Goal: Information Seeking & Learning: Learn about a topic

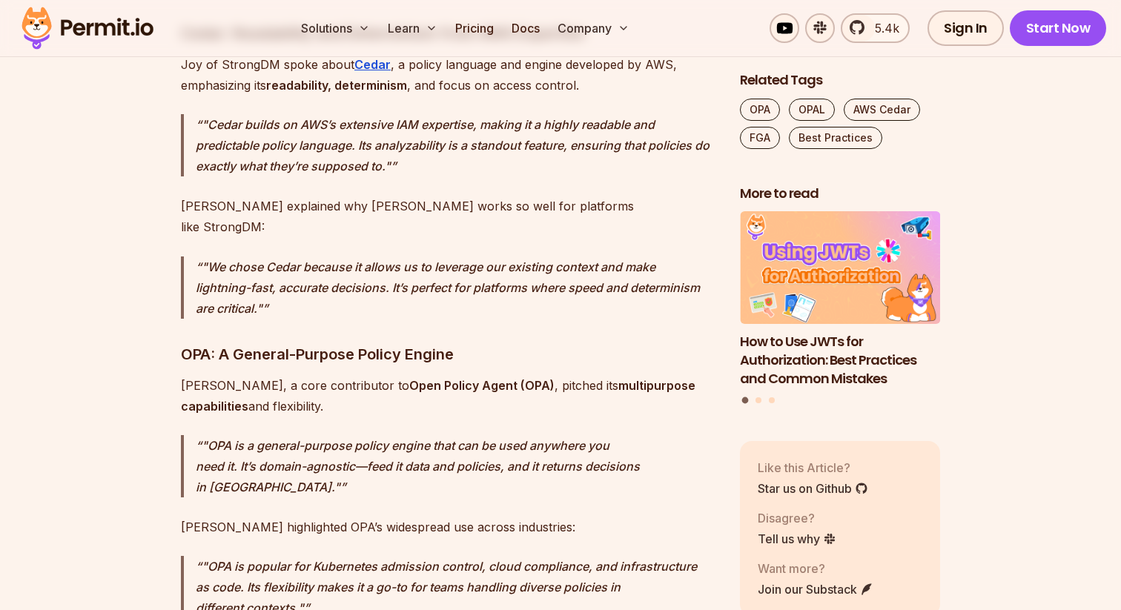
scroll to position [2957, 0]
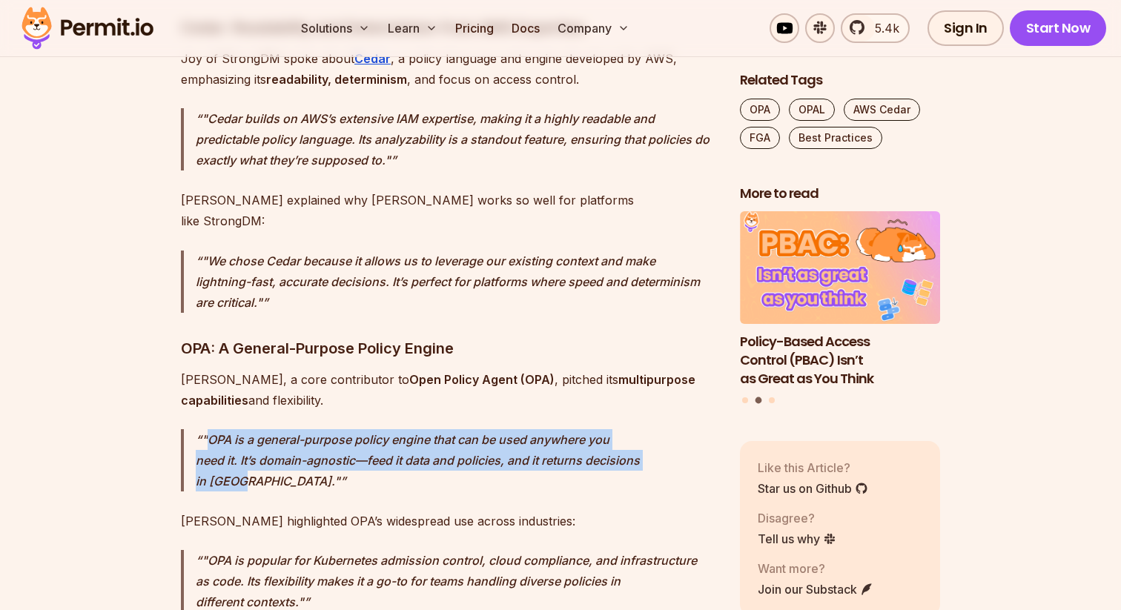
copy p "OPA is a general-purpose policy engine that can be used anywhere you need it. I…"
drag, startPoint x: 210, startPoint y: 357, endPoint x: 632, endPoint y: 379, distance: 422.5
click at [632, 429] on p ""OPA is a general-purpose policy engine that can be used anywhere you need it. …" at bounding box center [456, 460] width 521 height 62
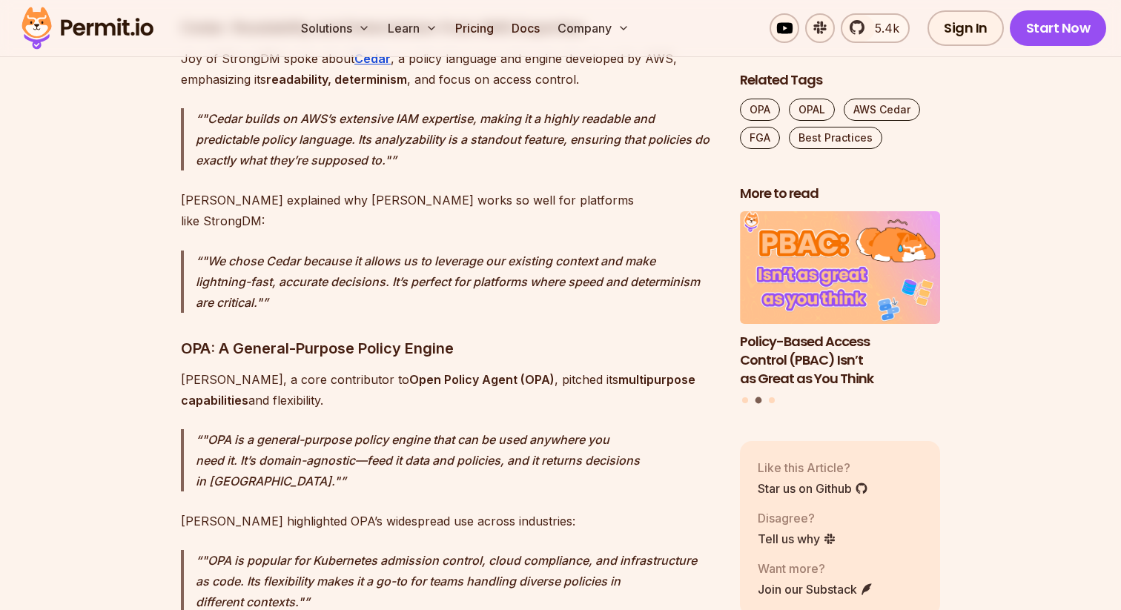
click at [255, 550] on p ""OPA is popular for Kubernetes admission control, cloud compliance, and infrast…" at bounding box center [456, 581] width 521 height 62
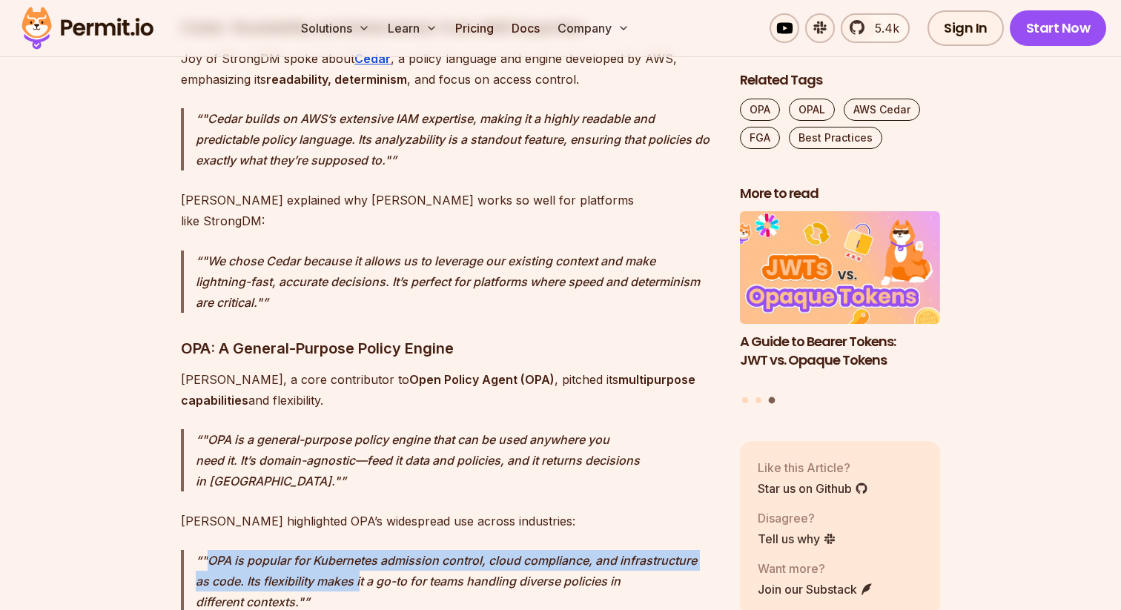
drag, startPoint x: 211, startPoint y: 456, endPoint x: 360, endPoint y: 475, distance: 149.5
click at [360, 550] on p ""OPA is popular for Kubernetes admission control, cloud compliance, and infrast…" at bounding box center [456, 581] width 521 height 62
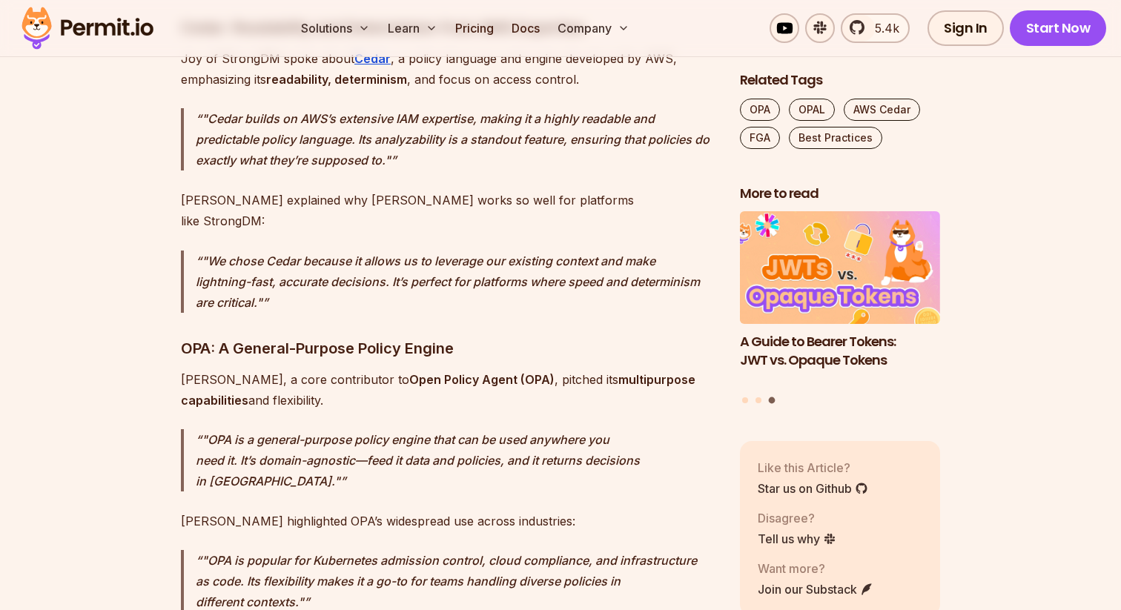
click at [375, 550] on p ""OPA is popular for Kubernetes admission control, cloud compliance, and infrast…" at bounding box center [456, 581] width 521 height 62
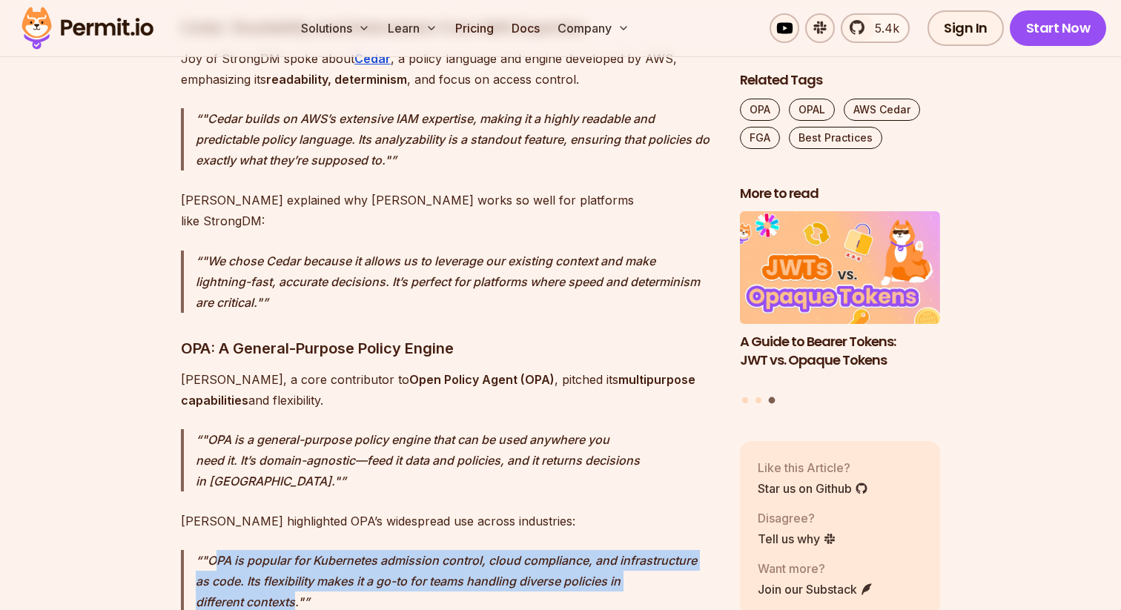
drag, startPoint x: 297, startPoint y: 495, endPoint x: 217, endPoint y: 458, distance: 88.2
click at [217, 550] on p ""OPA is popular for Kubernetes admission control, cloud compliance, and infrast…" at bounding box center [456, 581] width 521 height 62
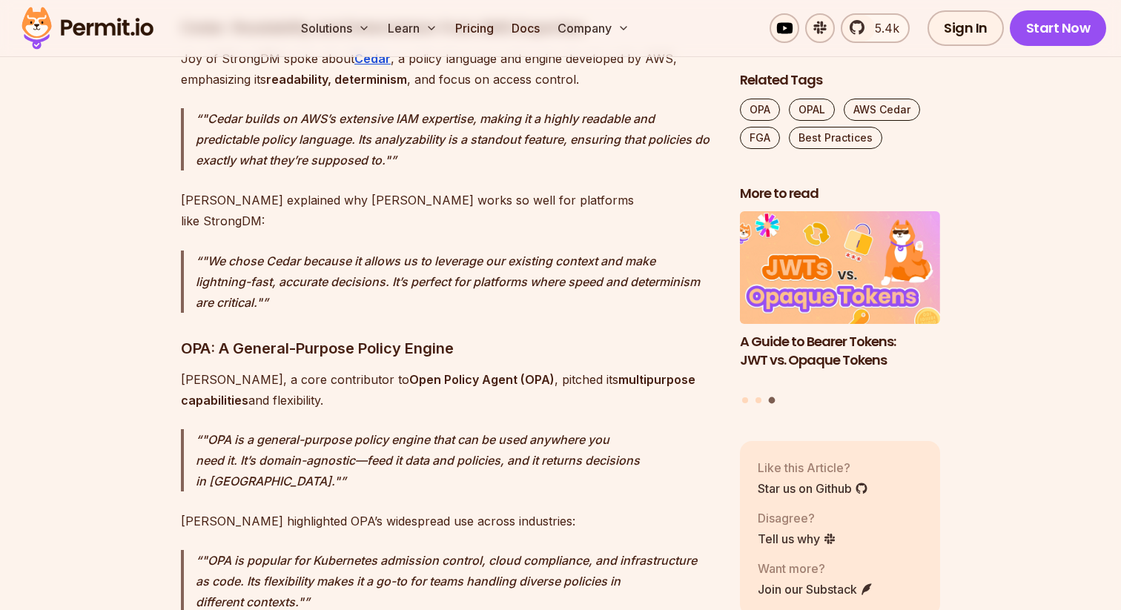
click at [290, 429] on p ""OPA is a general-purpose policy engine that can be used anywhere you need it. …" at bounding box center [456, 460] width 521 height 62
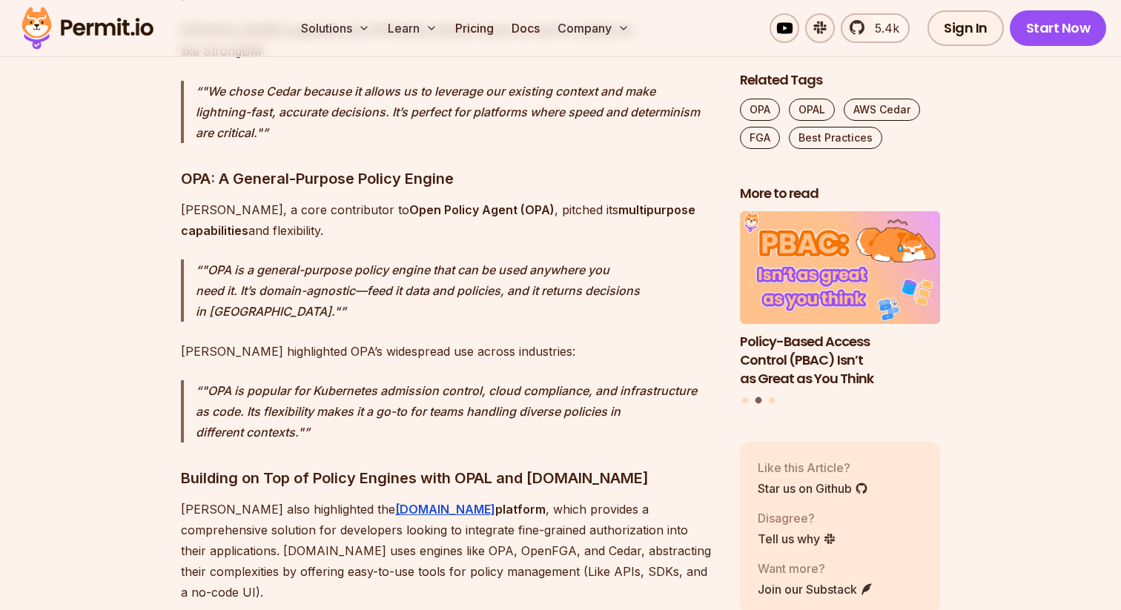
scroll to position [3126, 0]
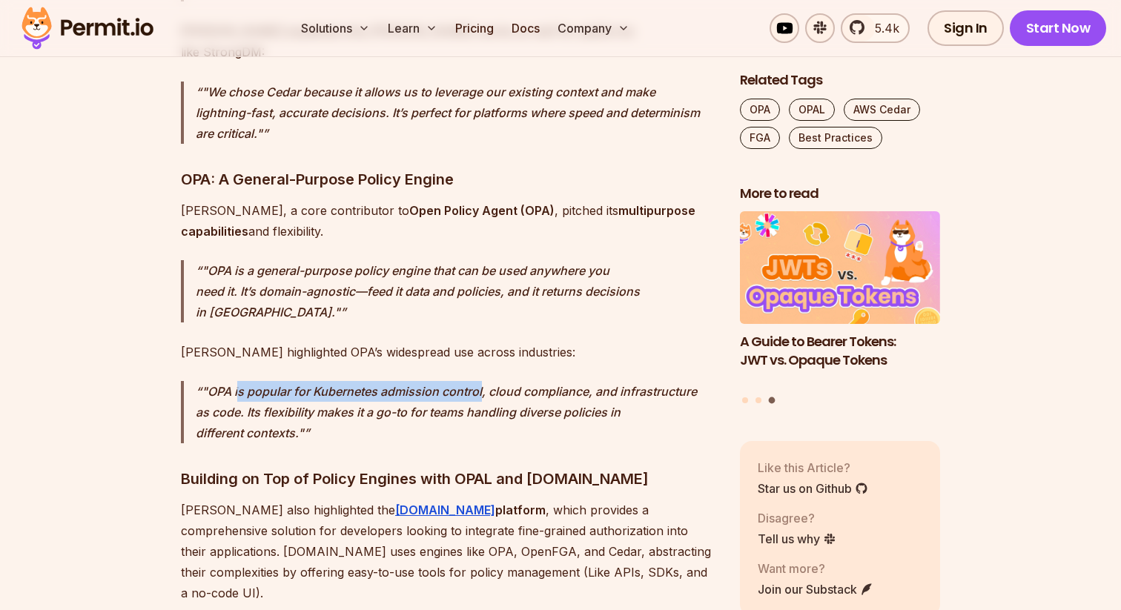
drag, startPoint x: 238, startPoint y: 294, endPoint x: 481, endPoint y: 291, distance: 243.2
click at [481, 381] on p ""OPA is popular for Kubernetes admission control, cloud compliance, and infrast…" at bounding box center [456, 412] width 521 height 62
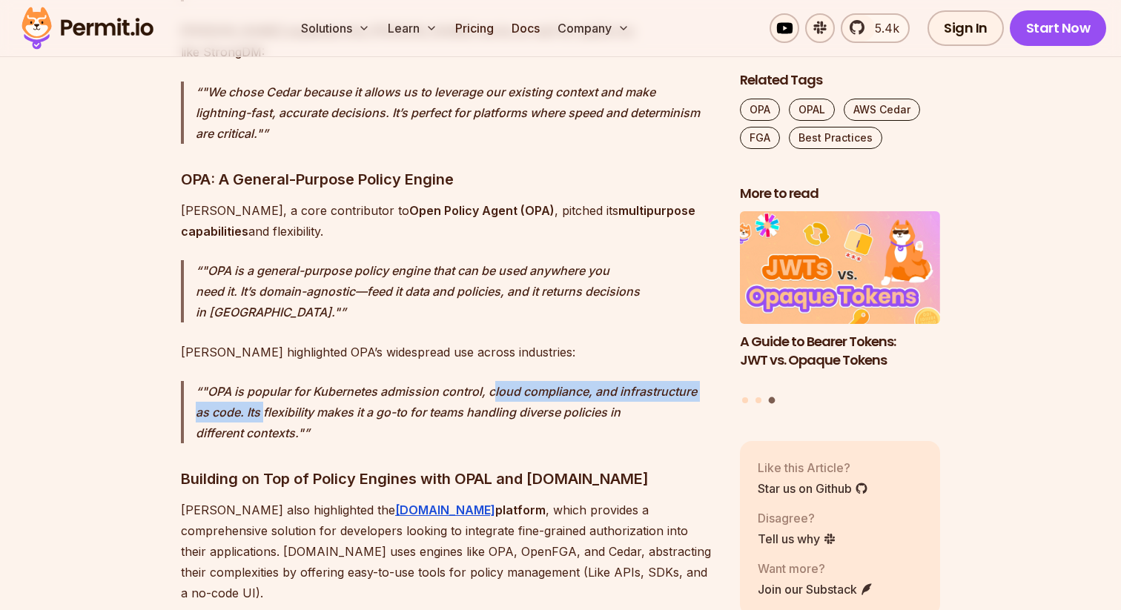
drag, startPoint x: 495, startPoint y: 288, endPoint x: 262, endPoint y: 305, distance: 233.5
click at [262, 381] on p ""OPA is popular for Kubernetes admission control, cloud compliance, and infrast…" at bounding box center [456, 412] width 521 height 62
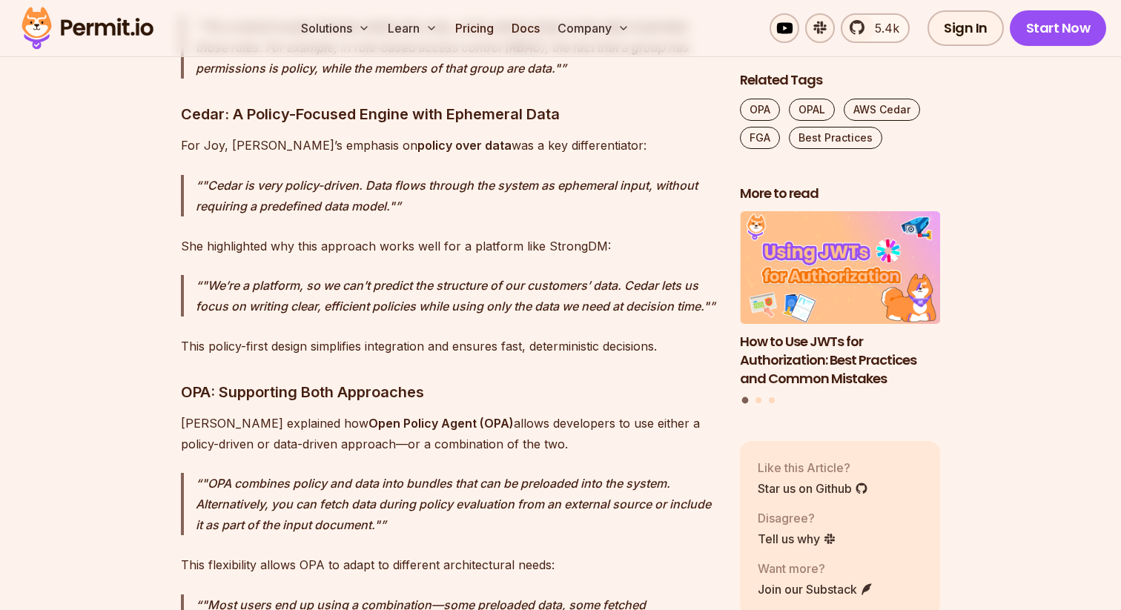
scroll to position [4396, 0]
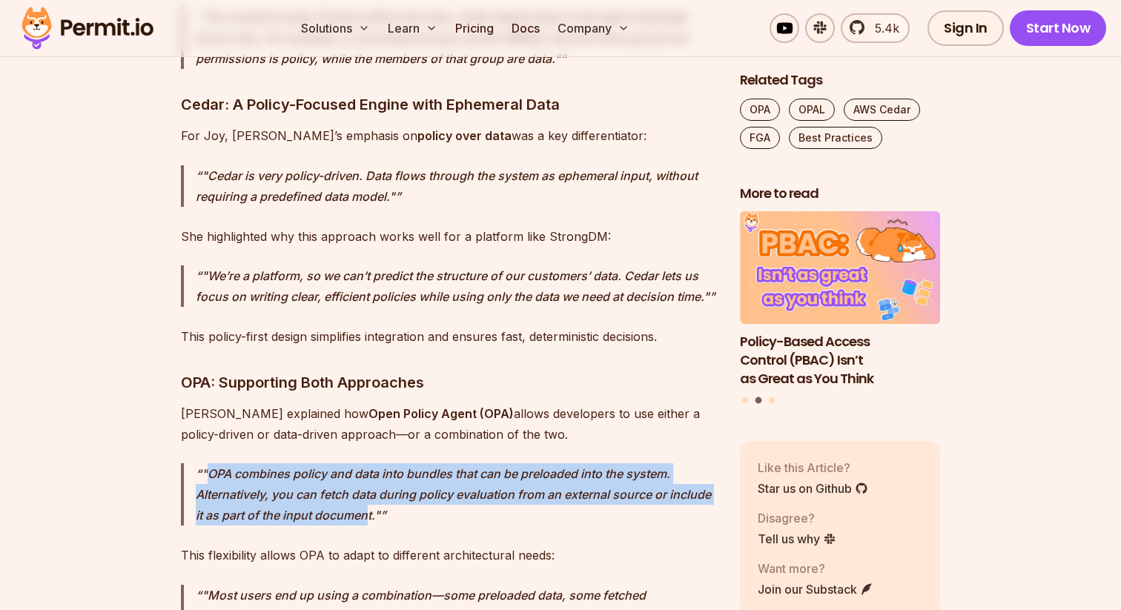
drag, startPoint x: 210, startPoint y: 325, endPoint x: 370, endPoint y: 363, distance: 164.6
click at [370, 463] on p ""OPA combines policy and data into bundles that can be preloaded into the syste…" at bounding box center [456, 494] width 521 height 62
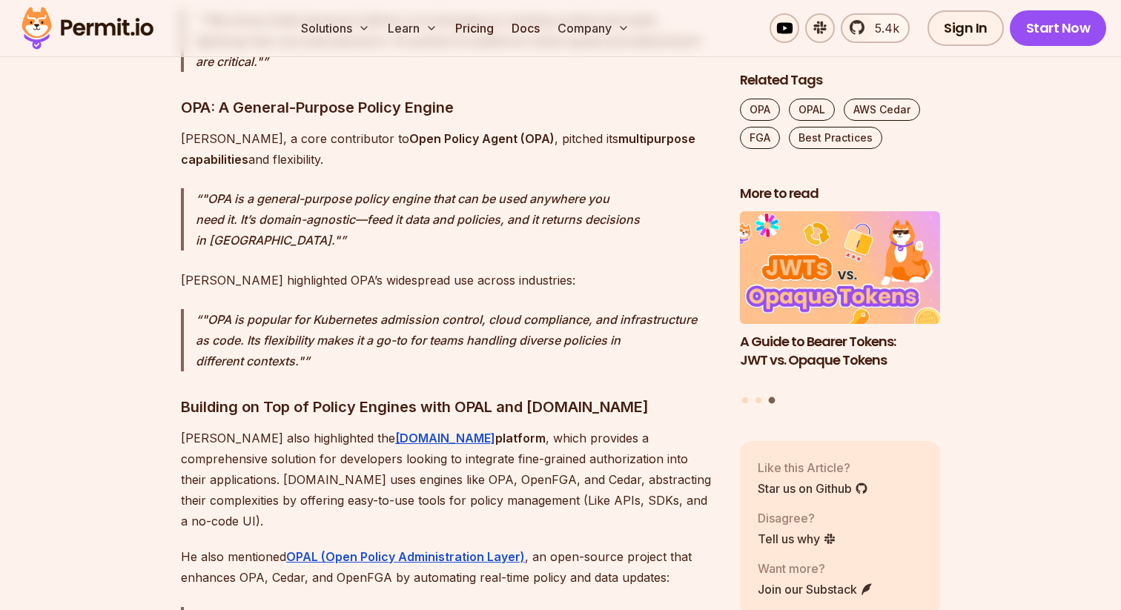
scroll to position [3190, 0]
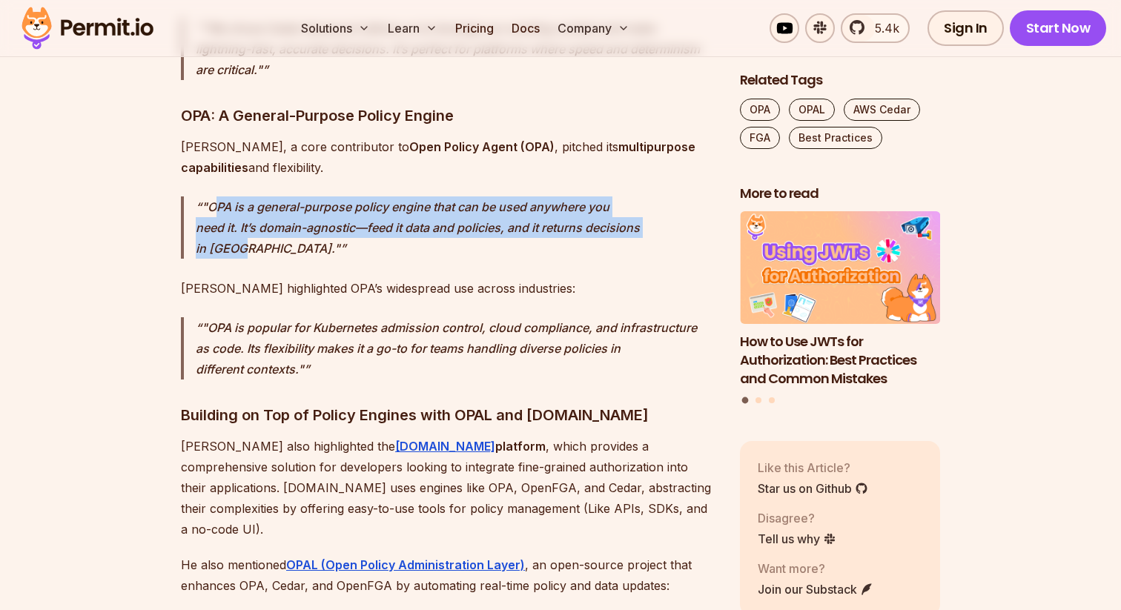
copy p "PA is a general-purpose policy engine that can be used anywhere you need it. It…"
drag, startPoint x: 213, startPoint y: 124, endPoint x: 630, endPoint y: 138, distance: 417.7
click at [630, 196] on p ""OPA is a general-purpose policy engine that can be used anywhere you need it. …" at bounding box center [456, 227] width 521 height 62
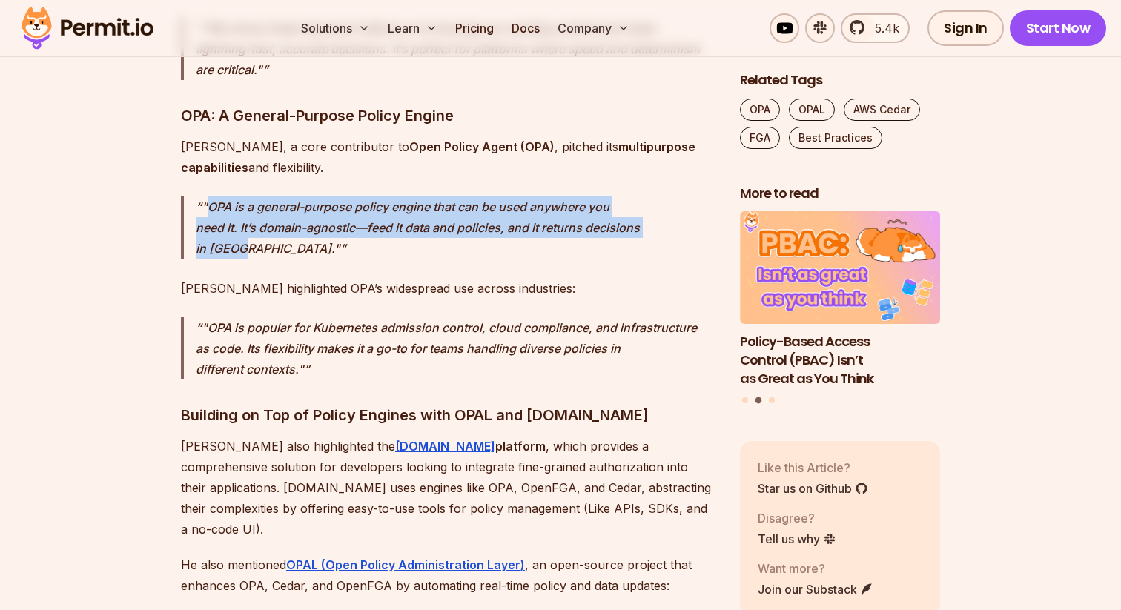
copy p "OPA is a general-purpose policy engine that can be used anywhere you need it. I…"
drag, startPoint x: 208, startPoint y: 124, endPoint x: 630, endPoint y: 135, distance: 422.1
click at [630, 196] on p ""OPA is a general-purpose policy engine that can be used anywhere you need it. …" at bounding box center [456, 227] width 521 height 62
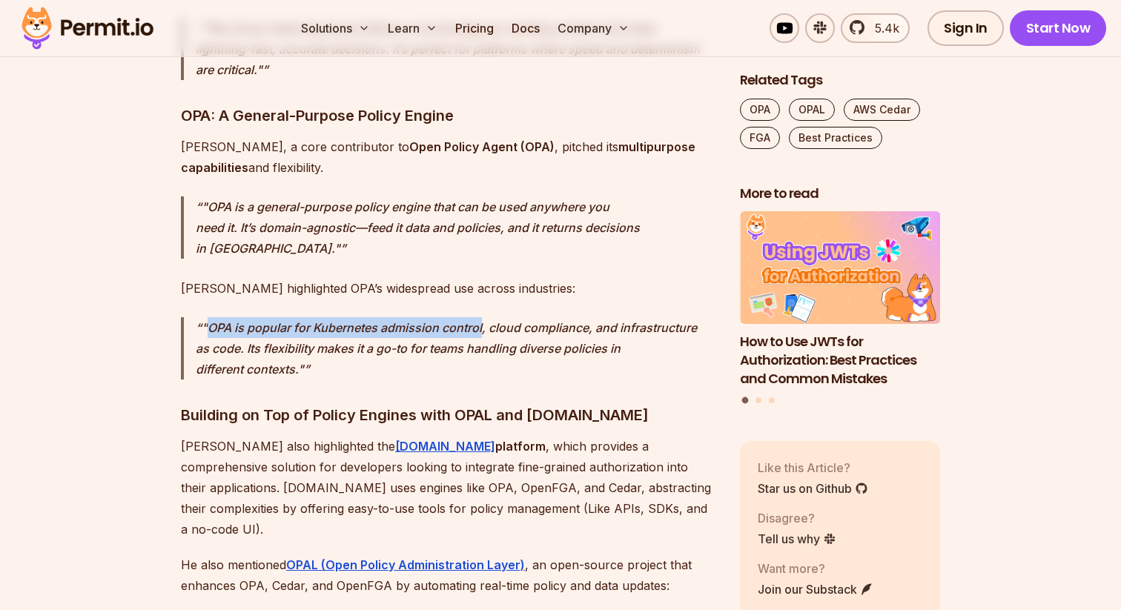
drag, startPoint x: 210, startPoint y: 225, endPoint x: 483, endPoint y: 225, distance: 272.9
click at [483, 317] on p ""OPA is popular for Kubernetes admission control, cloud compliance, and infrast…" at bounding box center [456, 348] width 521 height 62
click at [224, 317] on p ""OPA is popular for Kubernetes admission control, cloud compliance, and infrast…" at bounding box center [456, 348] width 521 height 62
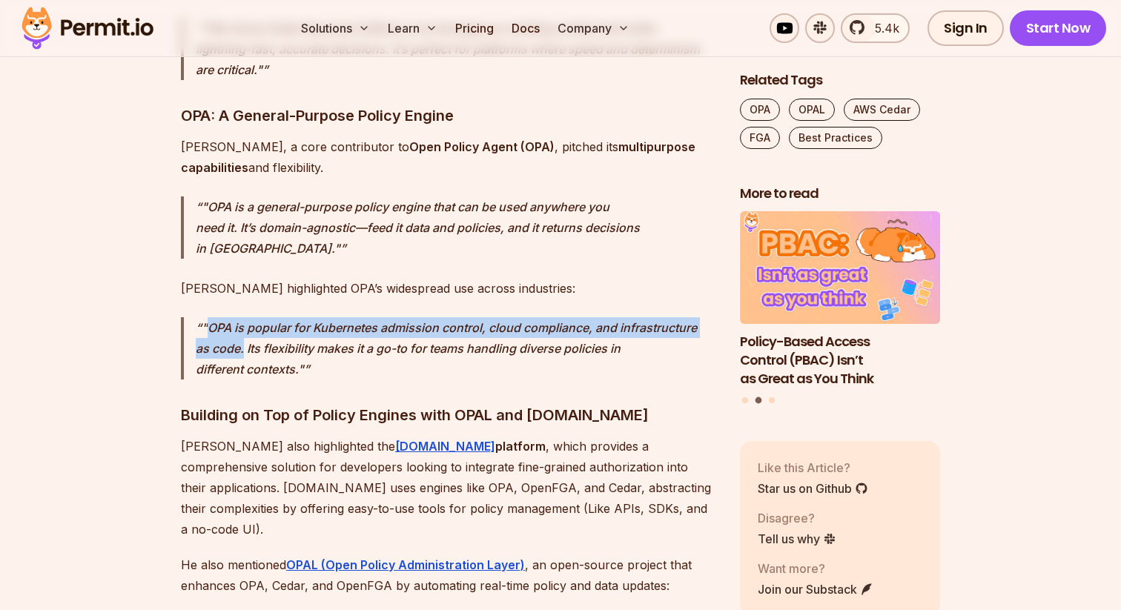
drag, startPoint x: 208, startPoint y: 225, endPoint x: 245, endPoint y: 243, distance: 40.8
click at [245, 317] on p ""OPA is popular for Kubernetes admission control, cloud compliance, and infrast…" at bounding box center [456, 348] width 521 height 62
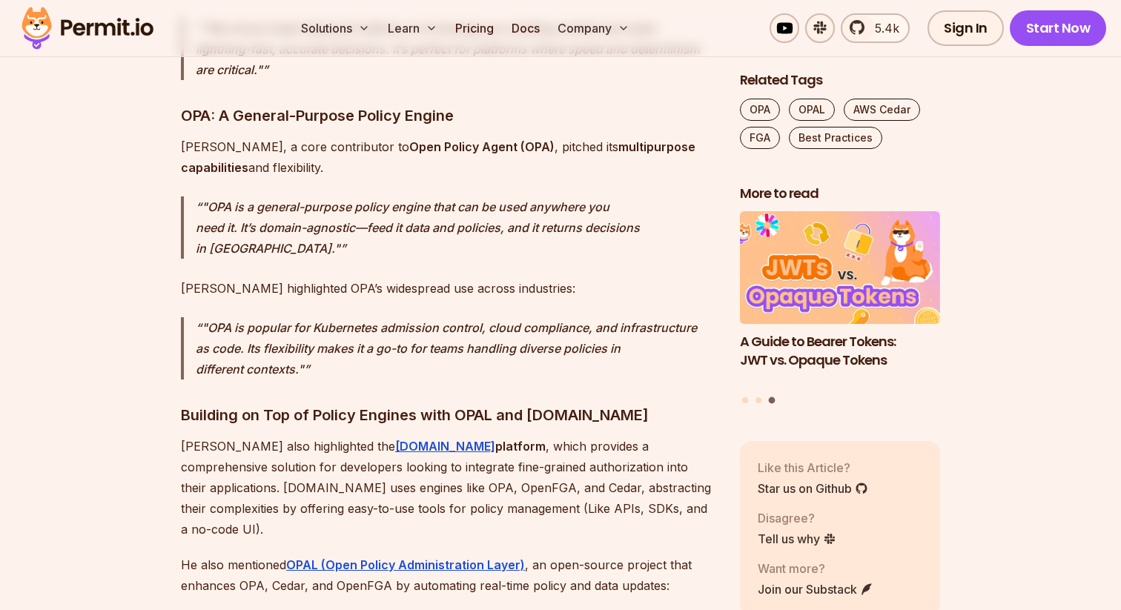
click at [264, 317] on p ""OPA is popular for Kubernetes admission control, cloud compliance, and infrast…" at bounding box center [456, 348] width 521 height 62
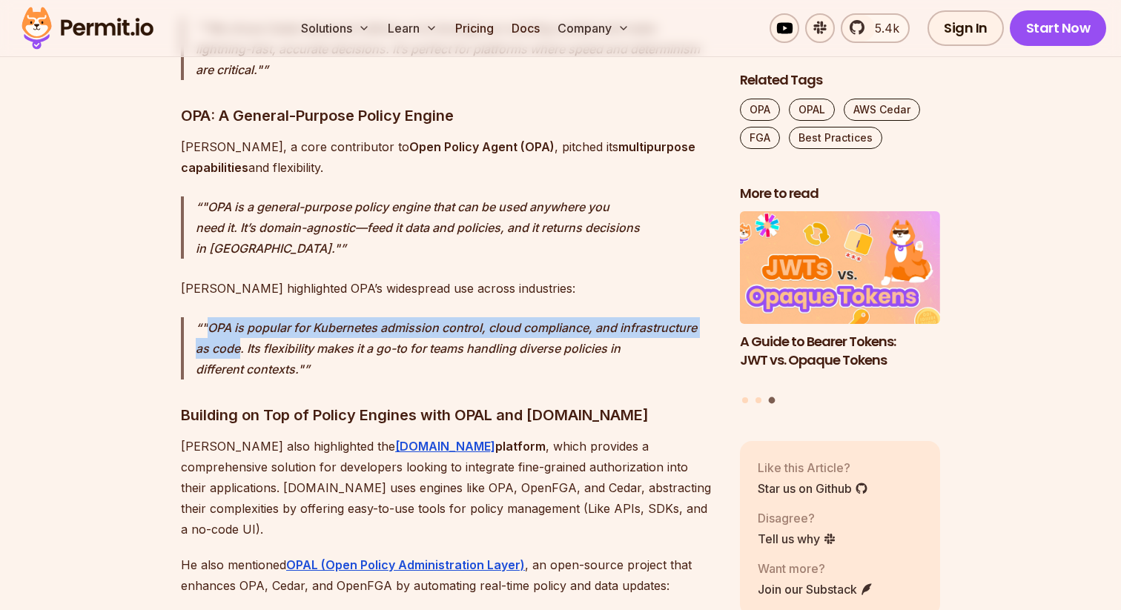
copy p "OPA is popular for Kubernetes admission control, cloud compliance, and infrastr…"
drag, startPoint x: 209, startPoint y: 225, endPoint x: 242, endPoint y: 240, distance: 36.2
click at [242, 317] on p ""OPA is popular for Kubernetes admission control, cloud compliance, and infrast…" at bounding box center [456, 348] width 521 height 62
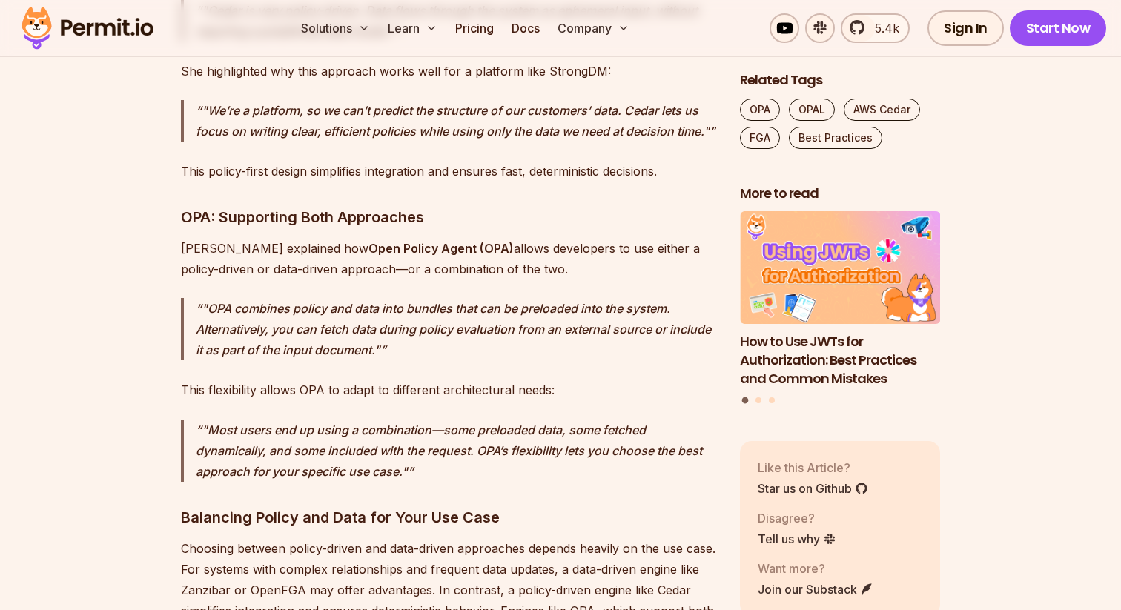
scroll to position [4560, 0]
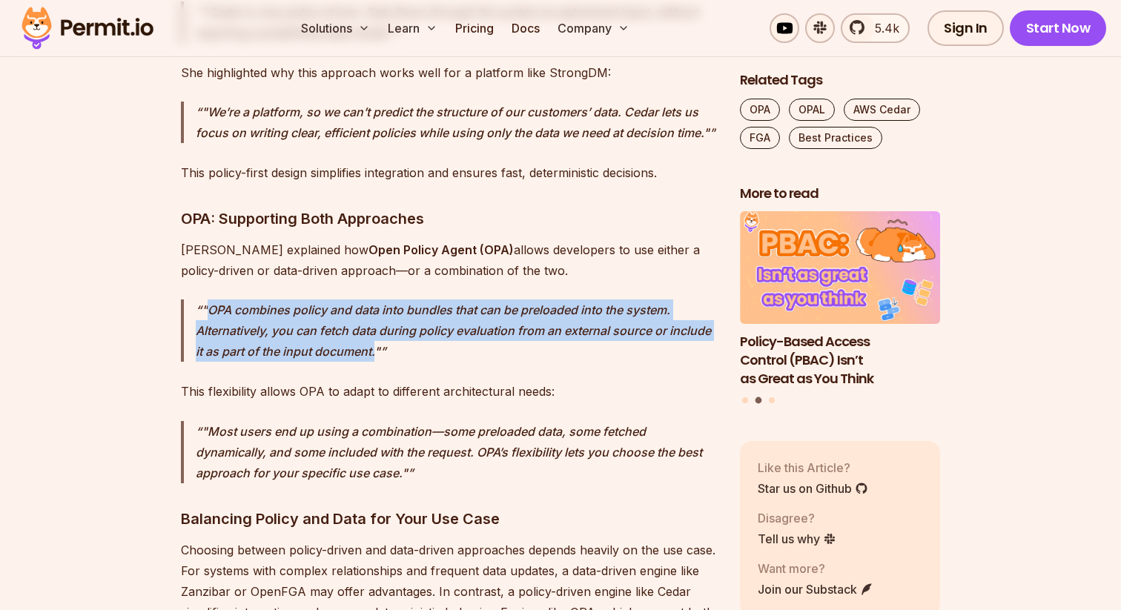
copy p "OPA combines policy and data into bundles that can be preloaded into the system…"
drag, startPoint x: 211, startPoint y: 162, endPoint x: 380, endPoint y: 194, distance: 172.0
click at [380, 300] on p ""OPA combines policy and data into bundles that can be preloaded into the syste…" at bounding box center [456, 331] width 521 height 62
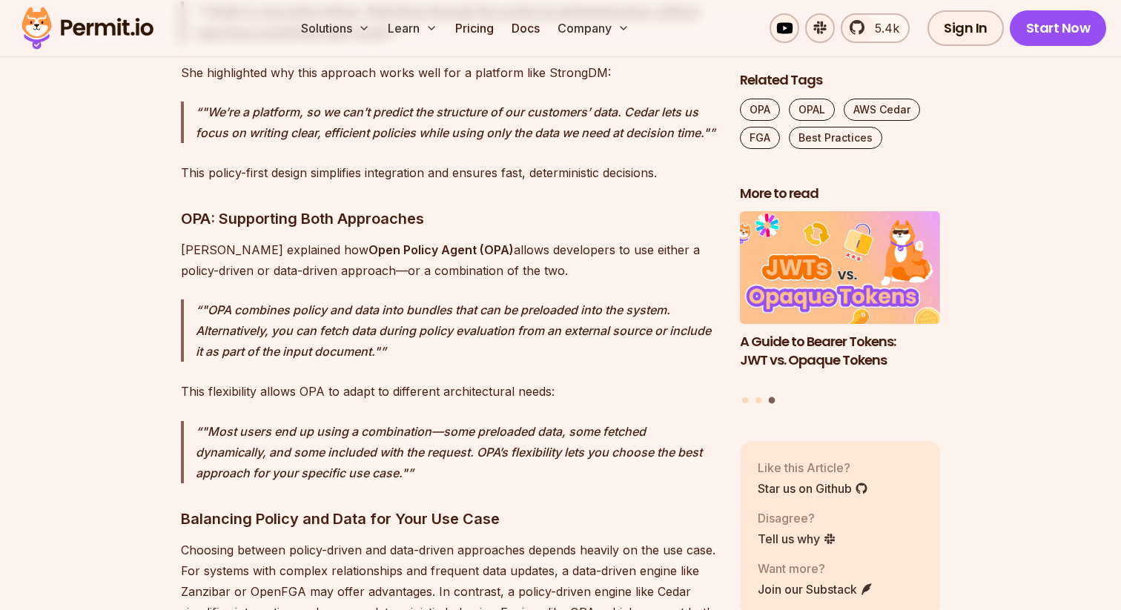
click at [211, 421] on p ""Most users end up using a combination—some preloaded data, some fetched dynami…" at bounding box center [456, 452] width 521 height 62
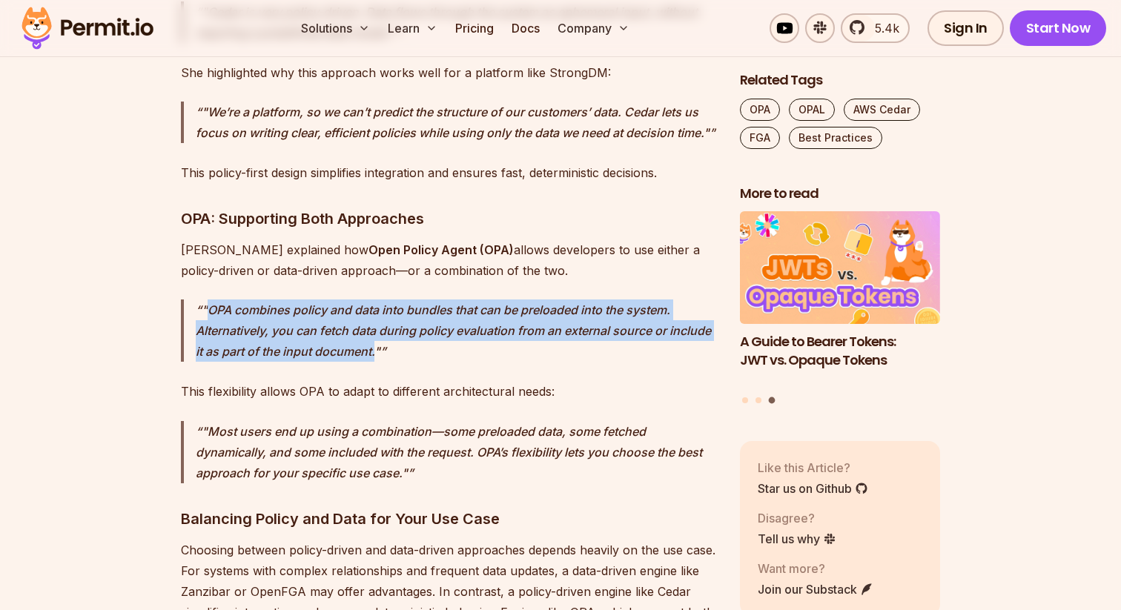
drag, startPoint x: 210, startPoint y: 162, endPoint x: 375, endPoint y: 202, distance: 170.3
click at [375, 300] on p ""OPA combines policy and data into bundles that can be preloaded into the syste…" at bounding box center [456, 331] width 521 height 62
copy p "OPA combines policy and data into bundles that can be preloaded into the system…"
